Goal: Information Seeking & Learning: Learn about a topic

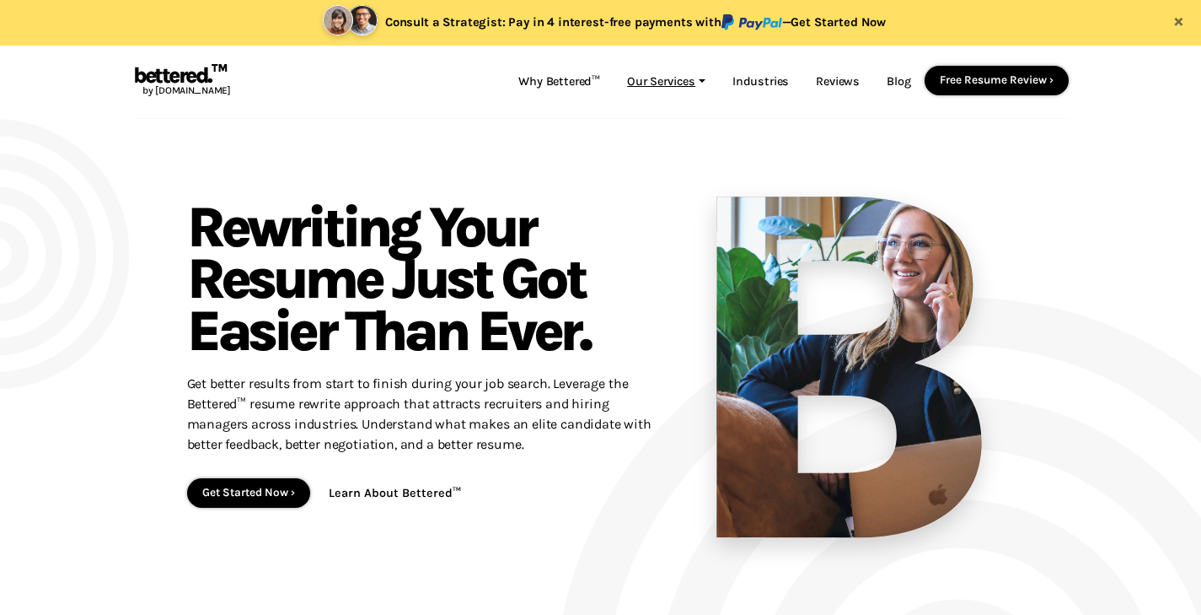
click at [672, 87] on link "Our Services" at bounding box center [666, 82] width 105 height 32
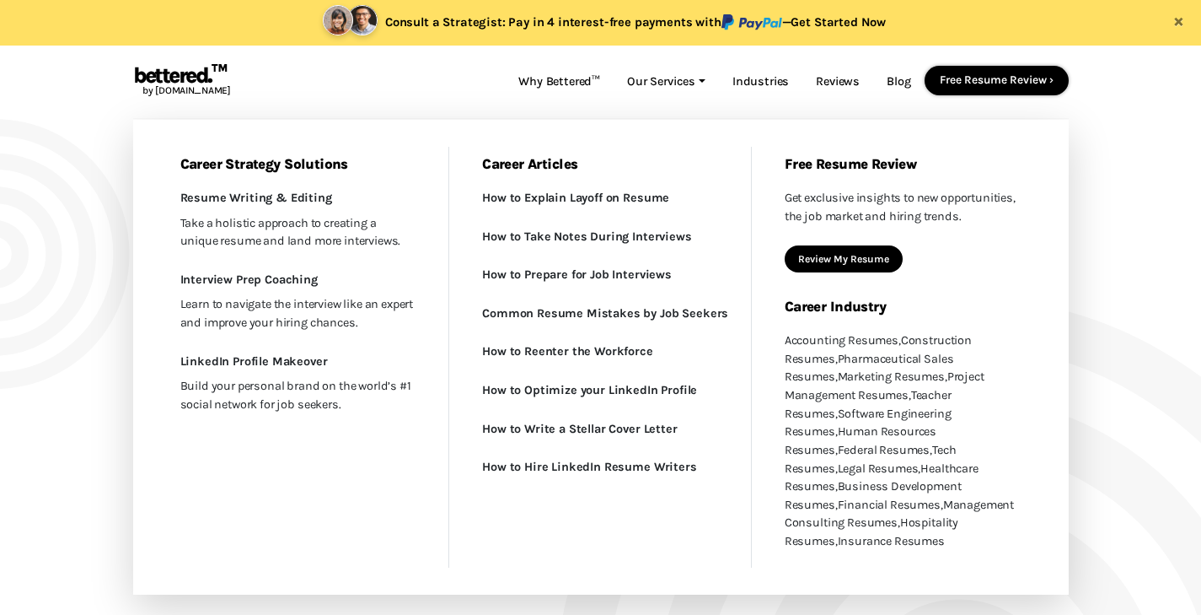
click at [1193, 250] on div "Resume Rewriting : Rewriting Your Resume Just Got Easier Than Ever. Get better …" at bounding box center [600, 375] width 1201 height 513
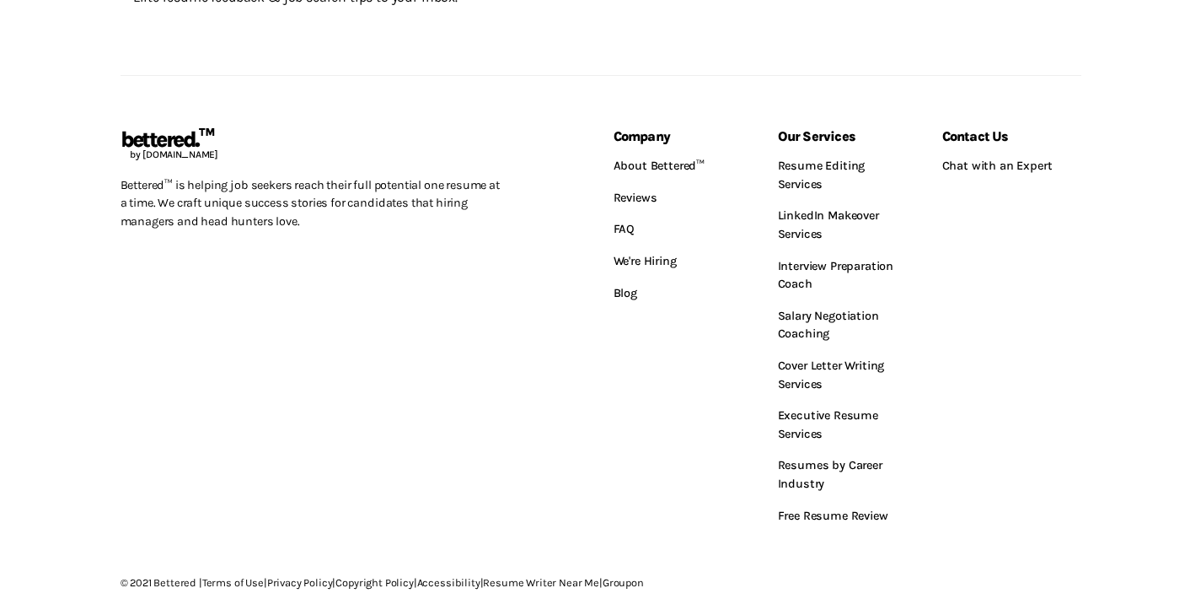
scroll to position [2563, 0]
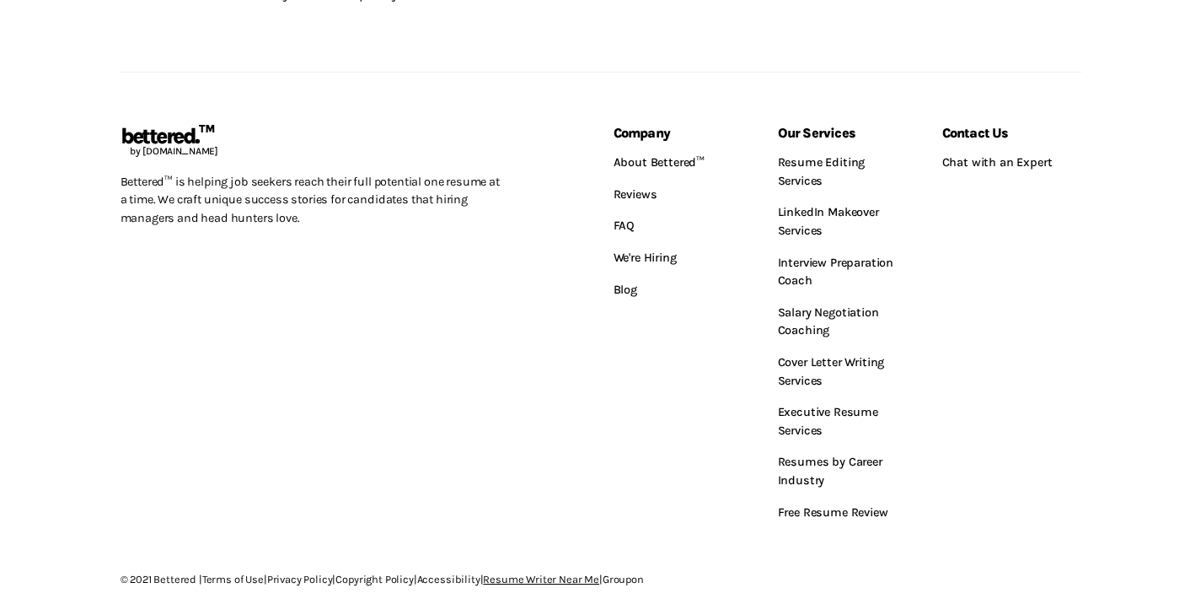
click at [589, 572] on link "Resume Writer Near Me" at bounding box center [541, 578] width 116 height 13
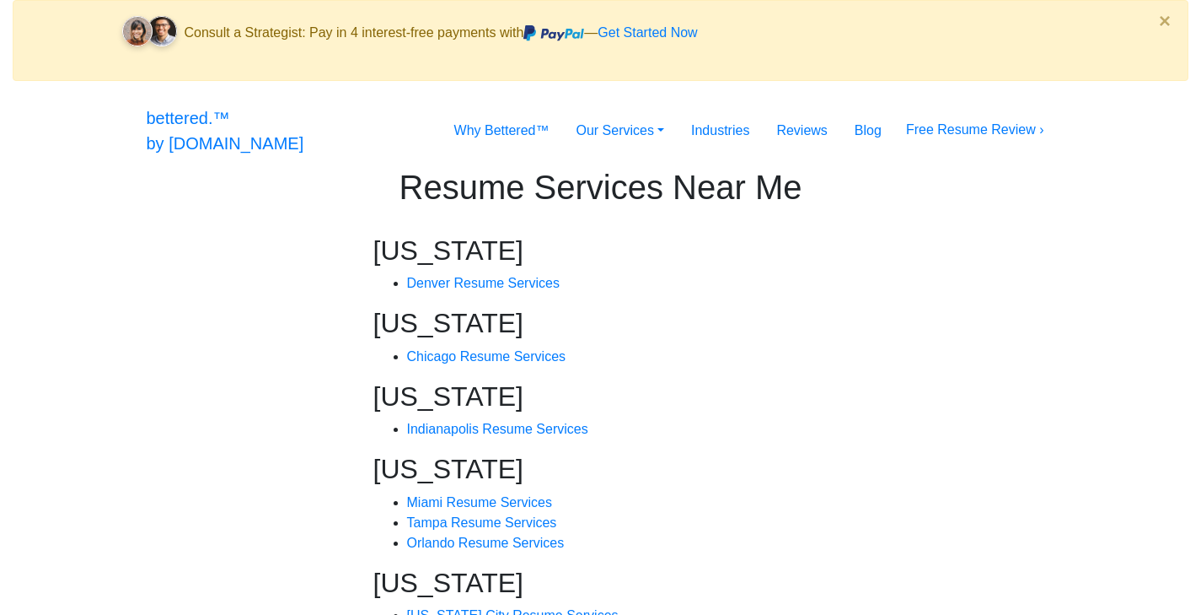
click at [951, 333] on div at bounding box center [961, 516] width 240 height 699
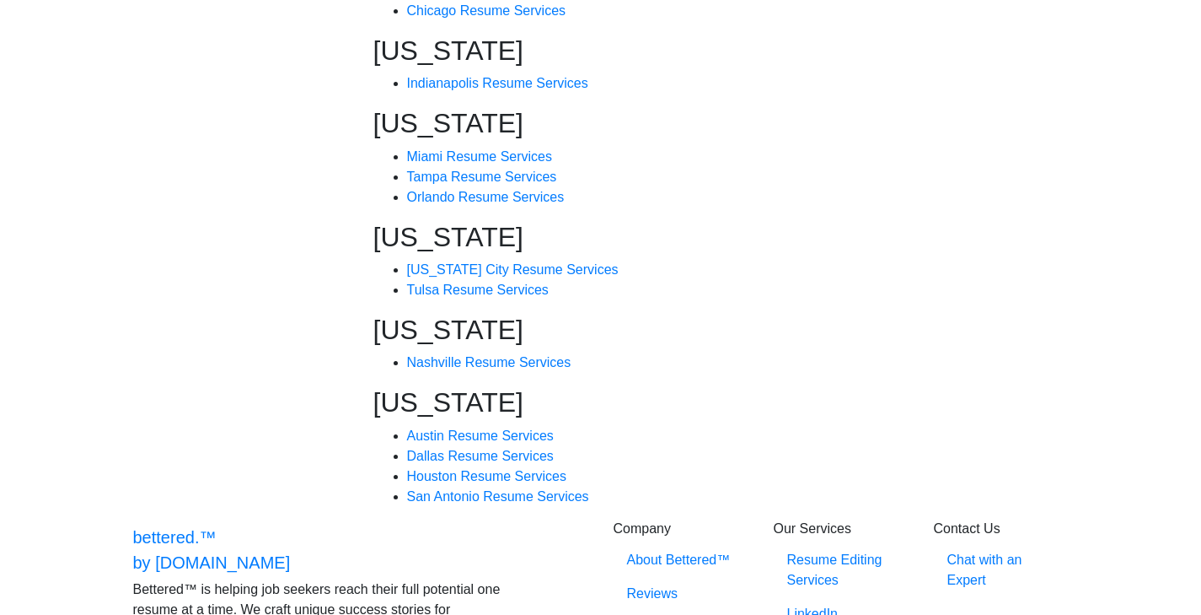
scroll to position [342, 0]
